Goal: Information Seeking & Learning: Learn about a topic

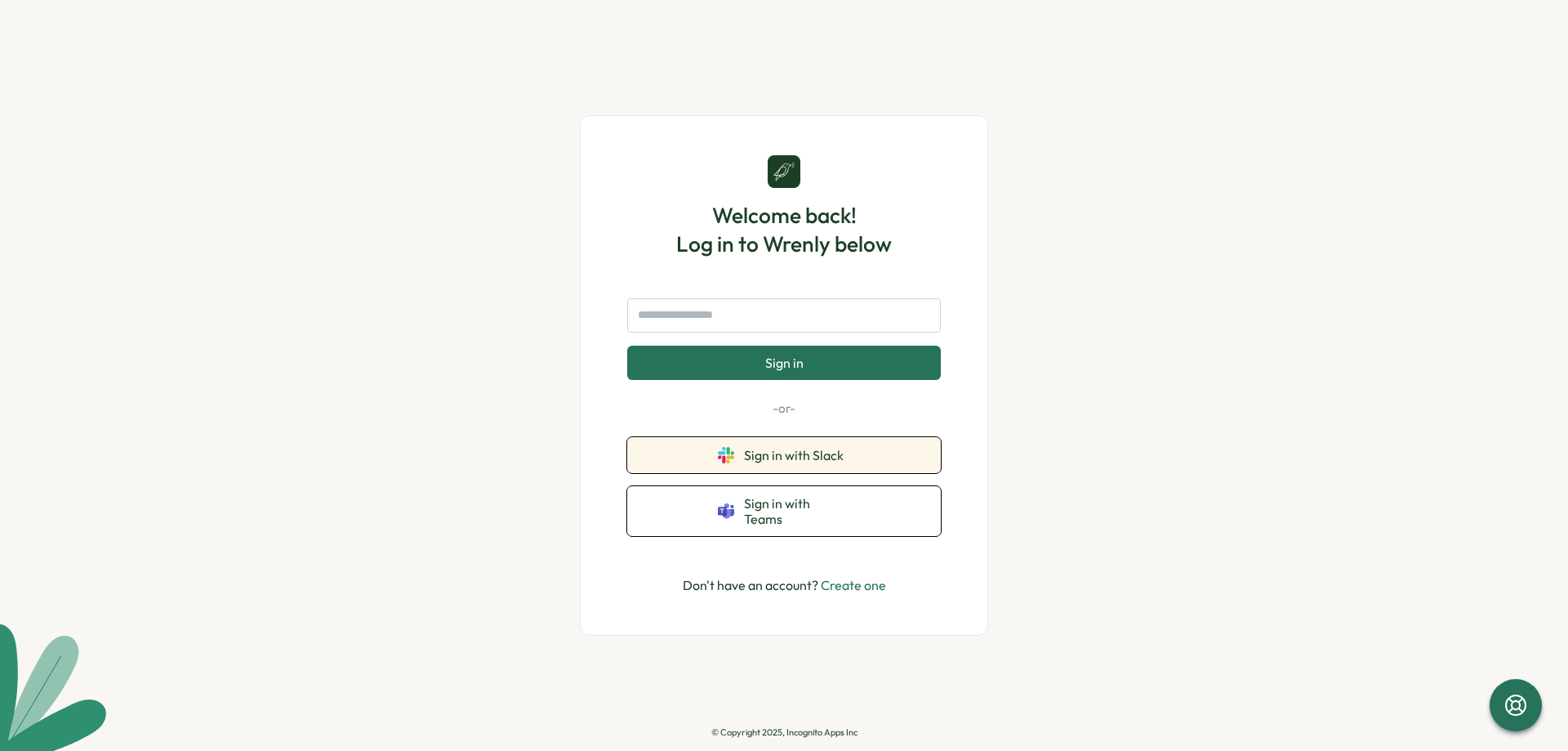
click at [767, 463] on span "Sign in with Slack" at bounding box center [797, 455] width 106 height 15
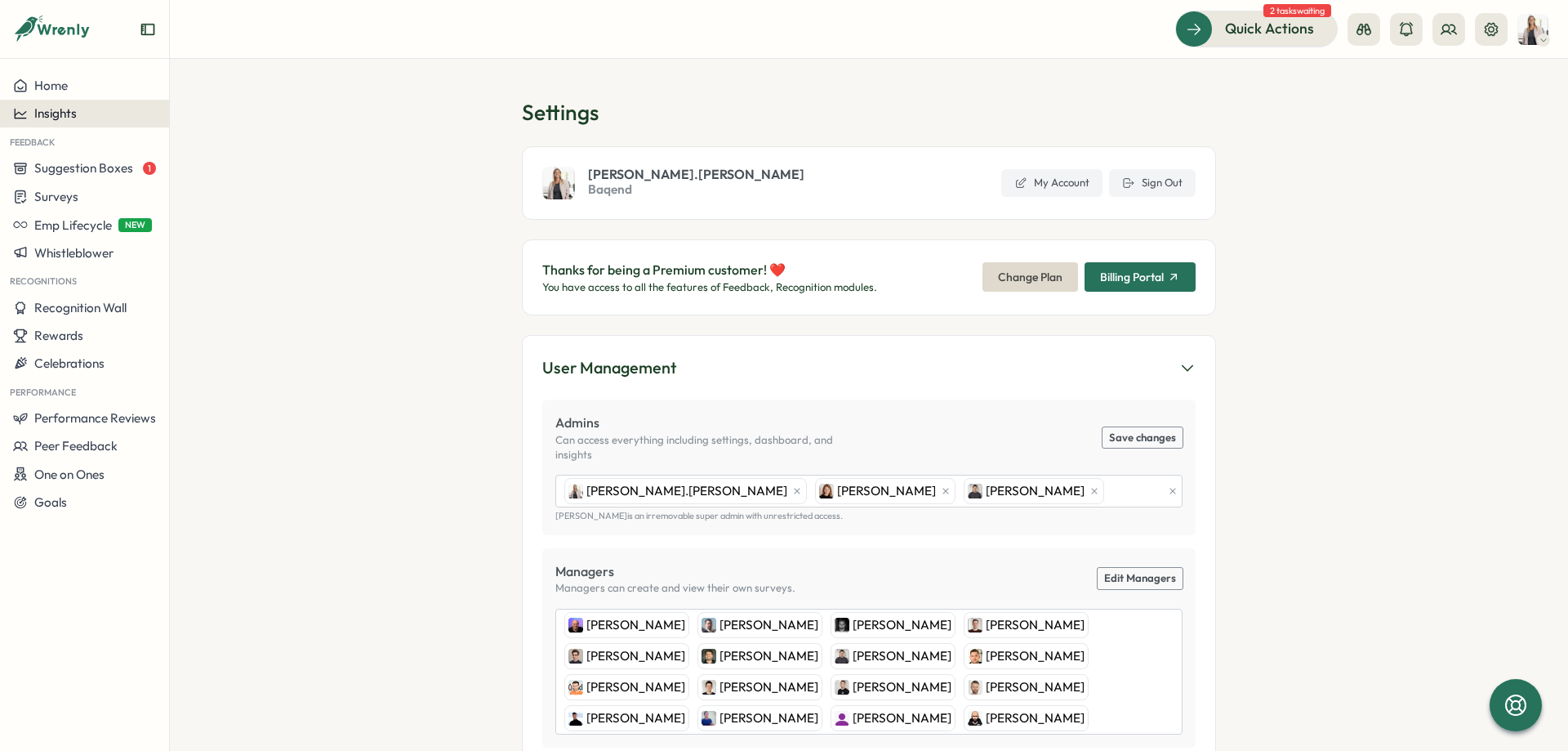
click at [79, 117] on div "Insights" at bounding box center [84, 114] width 143 height 15
click at [241, 72] on div "Culture score" at bounding box center [231, 67] width 116 height 18
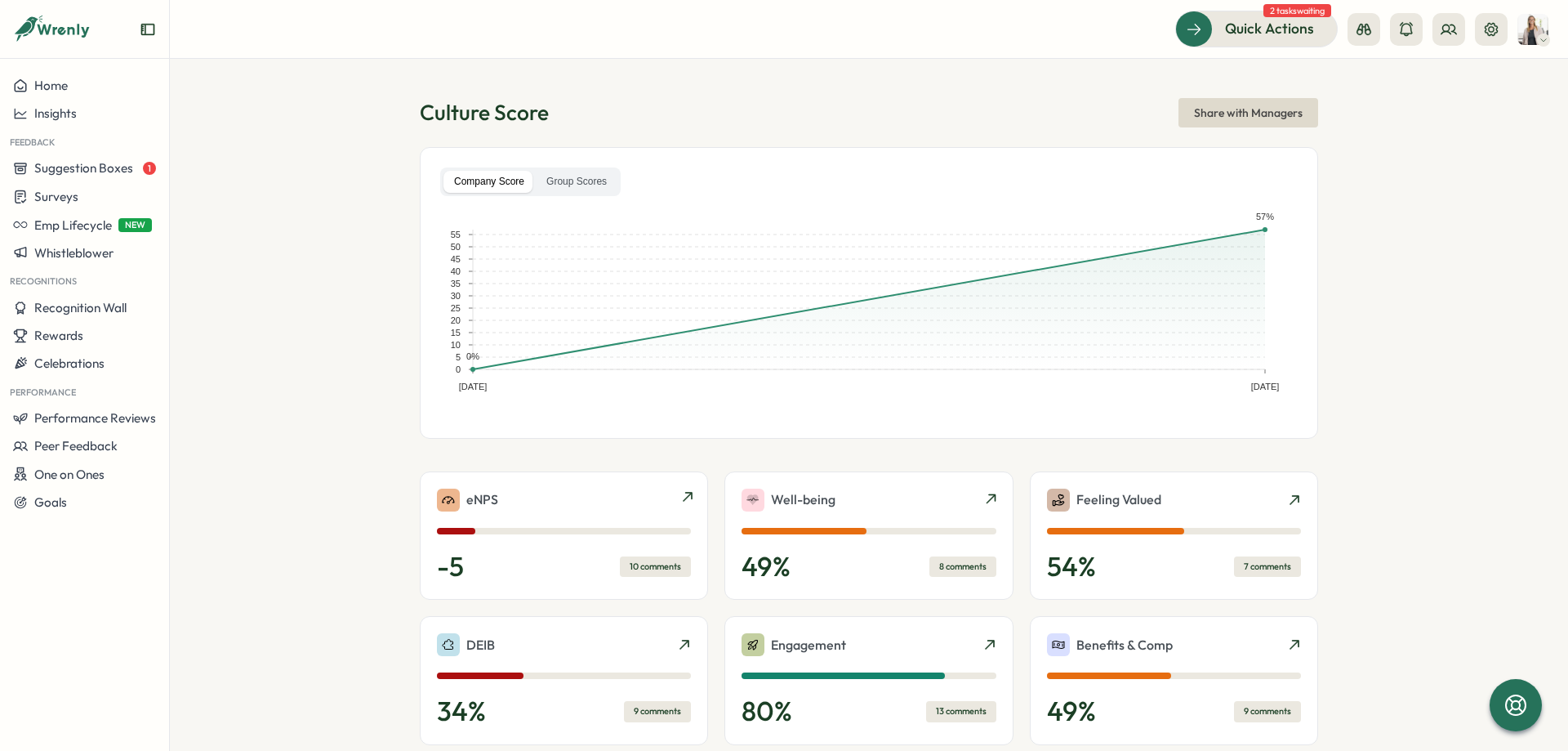
click at [605, 498] on div "eNPS" at bounding box center [564, 499] width 254 height 23
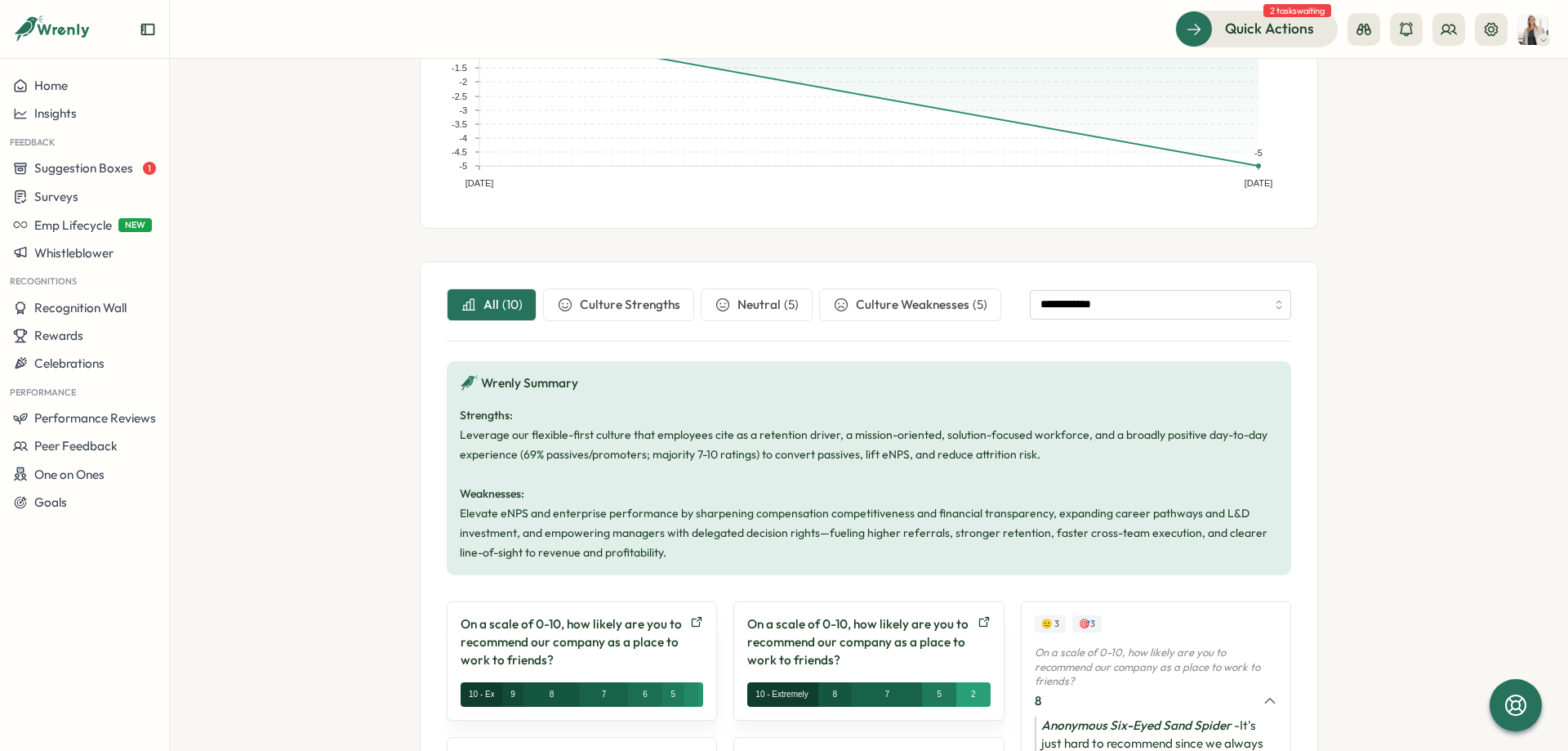
scroll to position [331, 0]
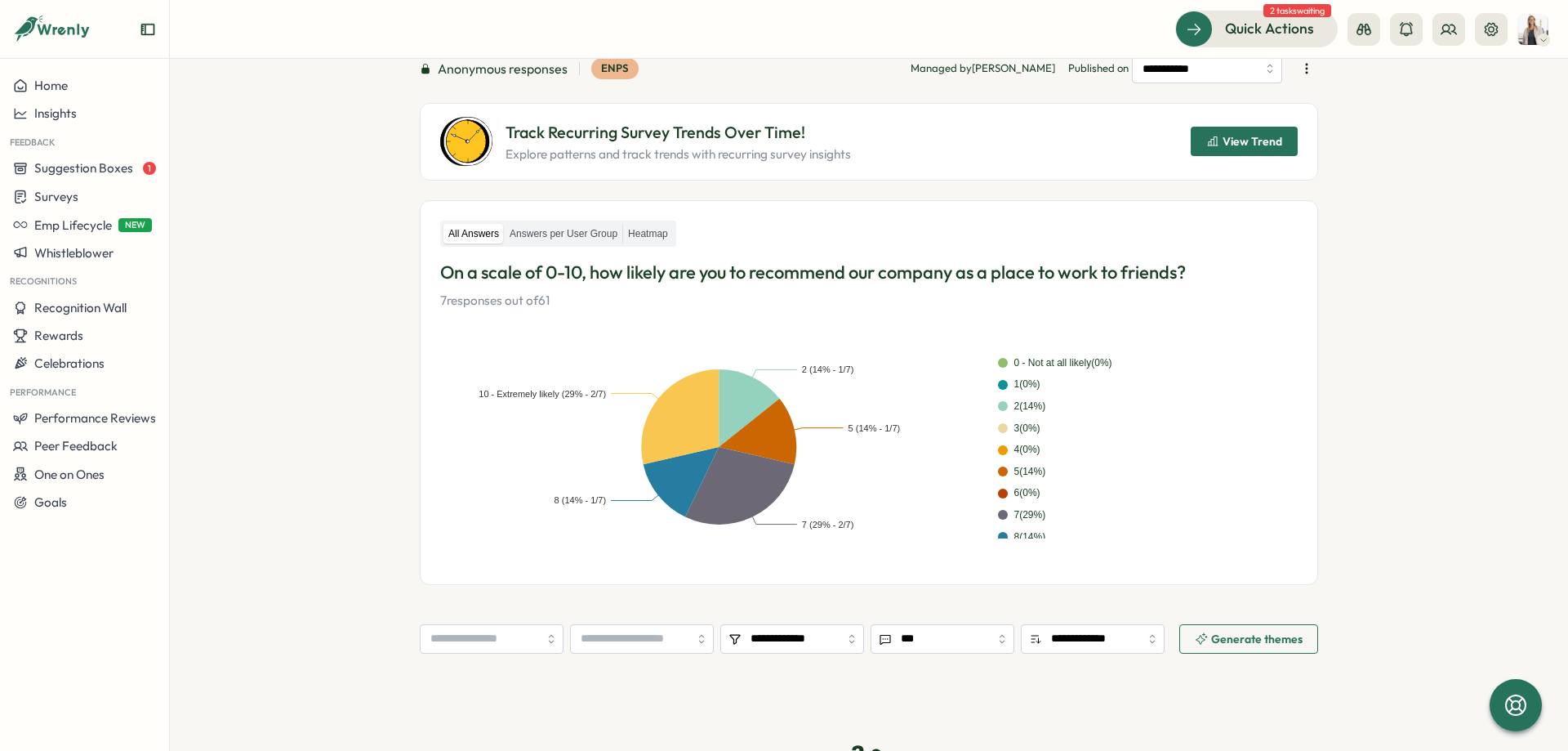
scroll to position [123, 0]
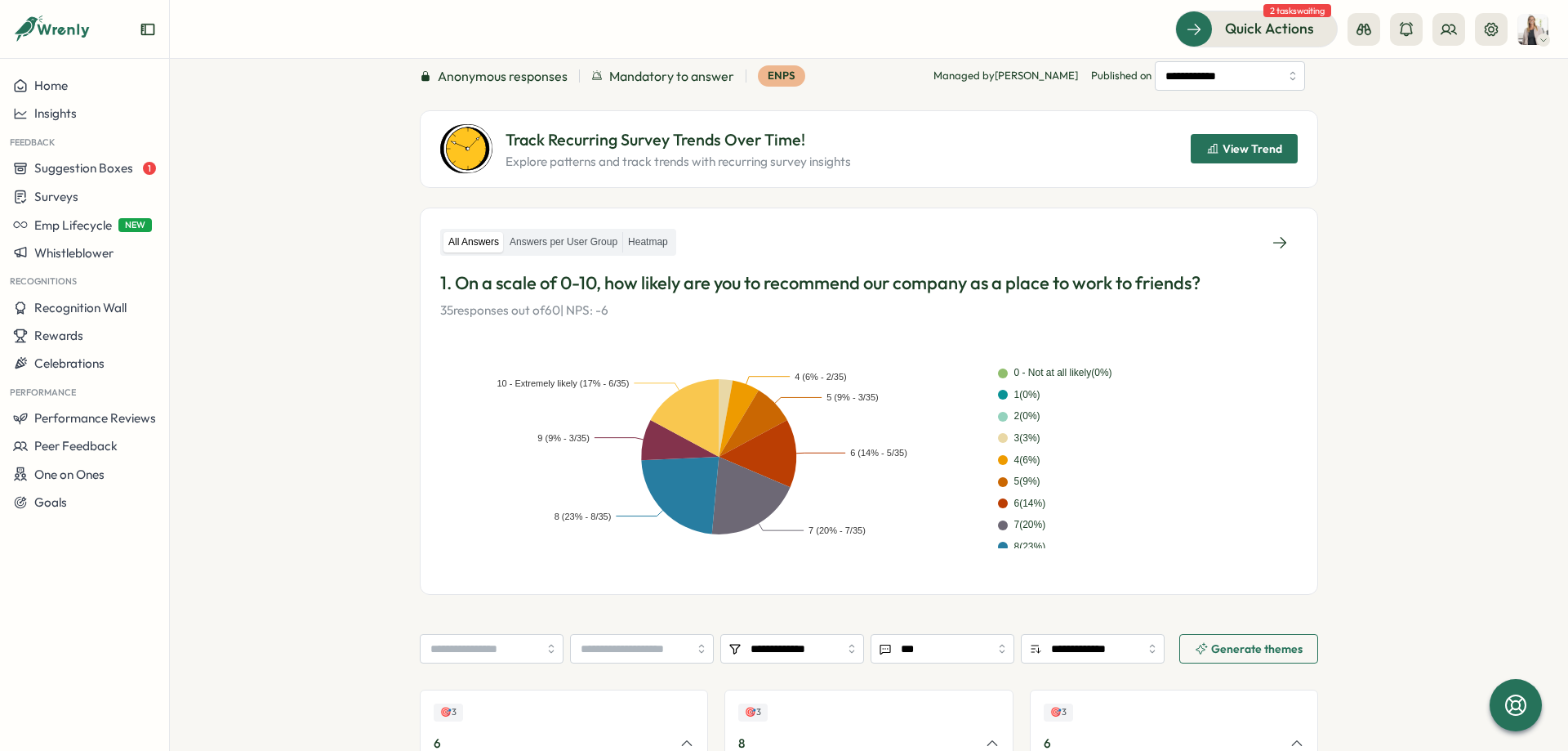
scroll to position [123, 0]
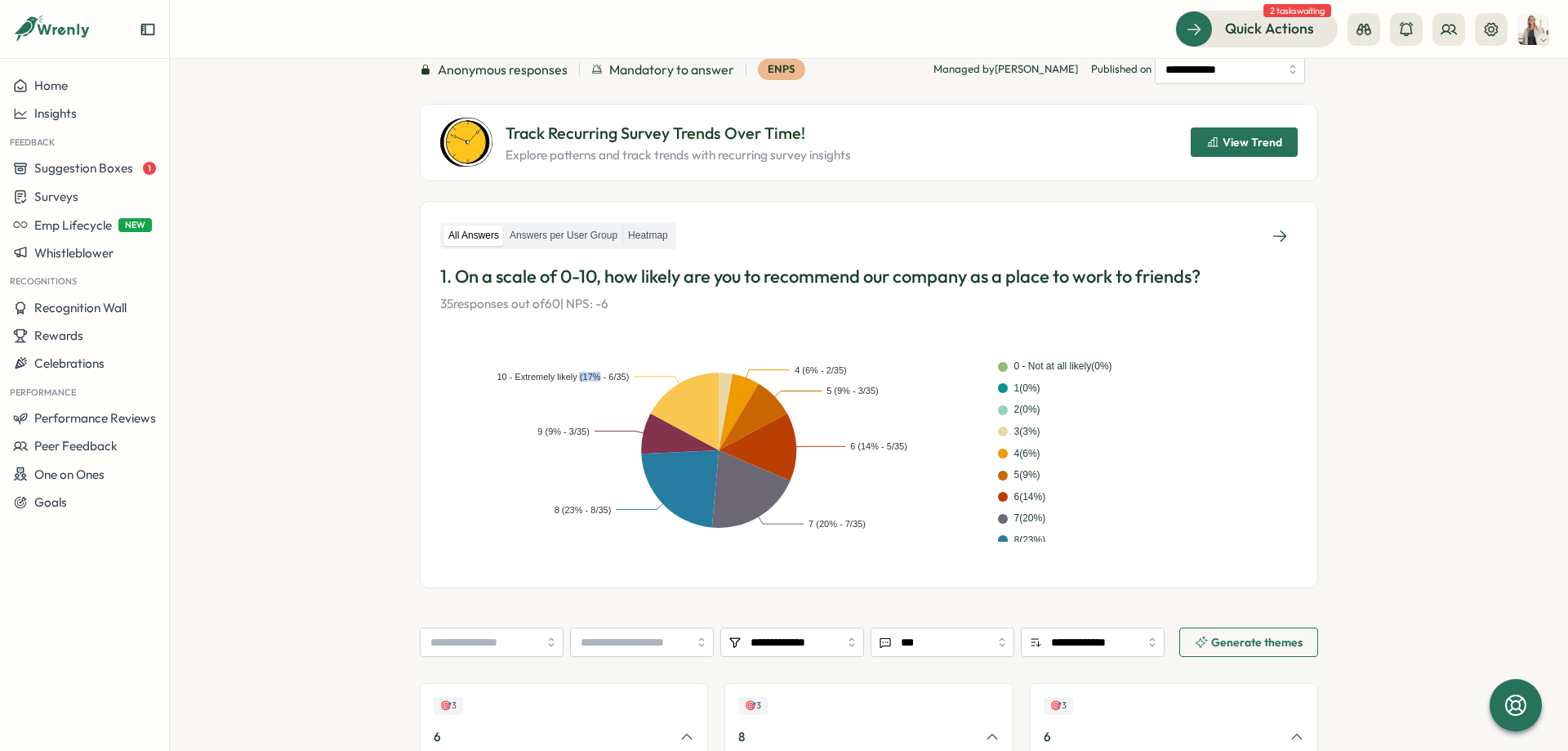
drag, startPoint x: 581, startPoint y: 376, endPoint x: 598, endPoint y: 375, distance: 17.0
click at [598, 375] on text "10 - Extremely likely (17% - 6/35)" at bounding box center [562, 376] width 132 height 9
